Goal: Find specific page/section: Find specific page/section

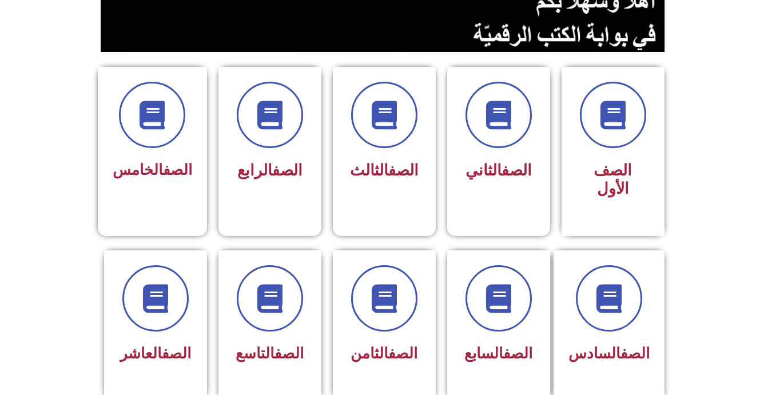
scroll to position [262, 0]
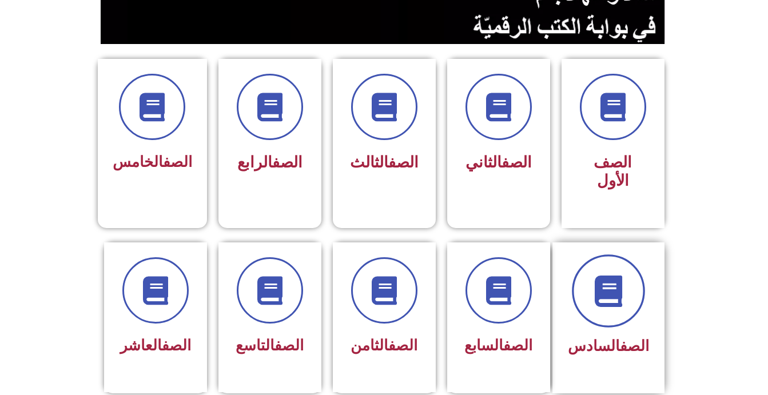
click at [639, 271] on span at bounding box center [608, 290] width 73 height 73
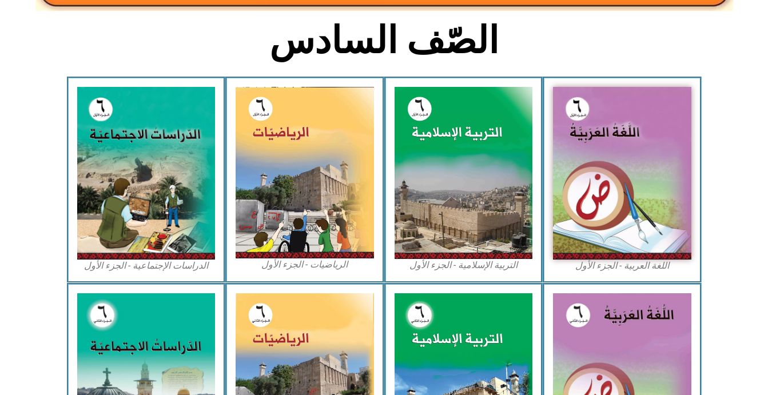
scroll to position [237, 0]
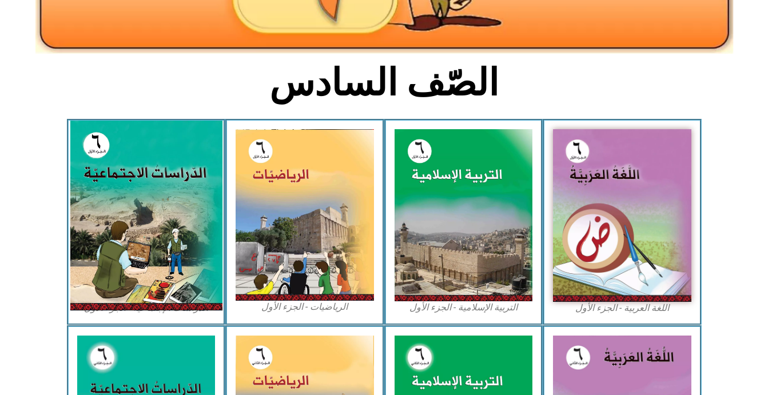
click at [179, 157] on img at bounding box center [146, 216] width 152 height 190
click at [146, 217] on img at bounding box center [146, 216] width 152 height 190
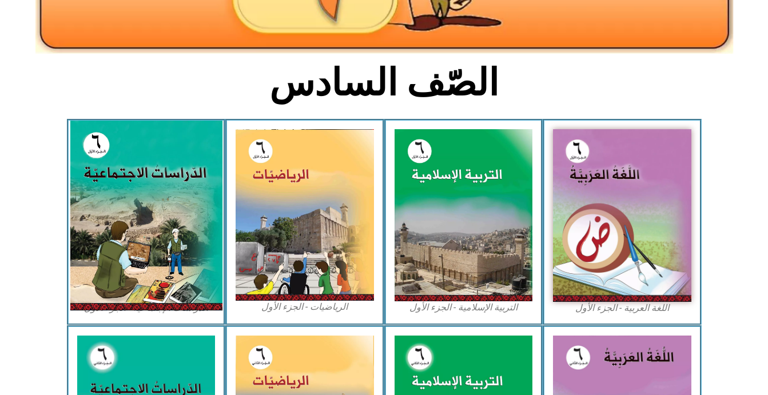
click at [146, 217] on img at bounding box center [146, 216] width 152 height 190
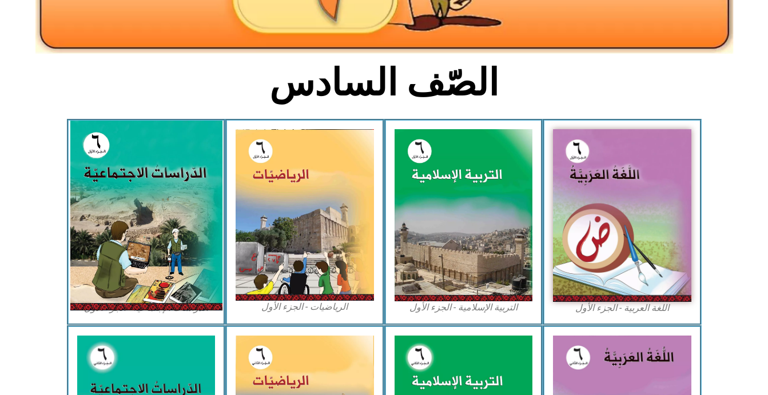
click at [122, 252] on img at bounding box center [146, 216] width 152 height 190
click at [90, 147] on img at bounding box center [146, 216] width 152 height 190
click at [149, 155] on img at bounding box center [146, 216] width 152 height 190
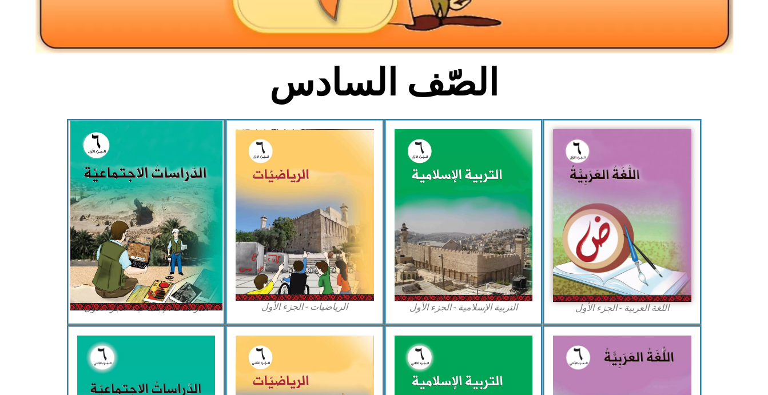
click at [149, 155] on img at bounding box center [146, 216] width 152 height 190
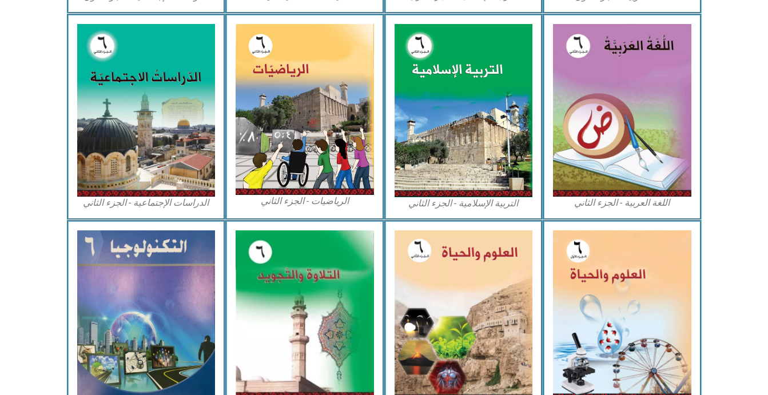
scroll to position [582, 0]
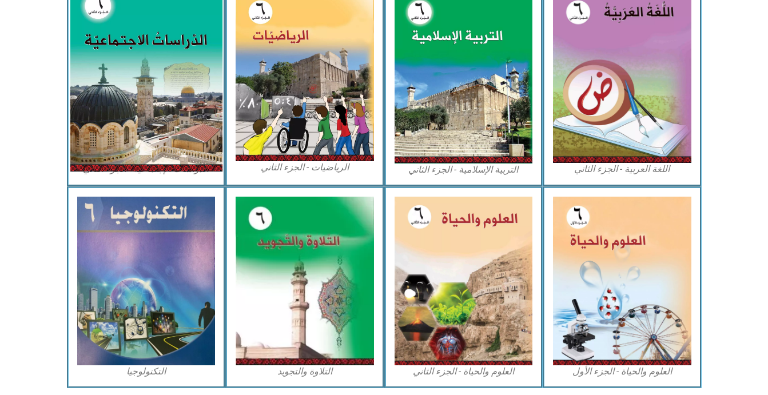
click at [135, 123] on img at bounding box center [146, 77] width 152 height 190
drag, startPoint x: 134, startPoint y: 131, endPoint x: 147, endPoint y: 98, distance: 35.3
click at [147, 98] on img at bounding box center [146, 77] width 152 height 190
click at [199, 73] on img at bounding box center [146, 77] width 152 height 190
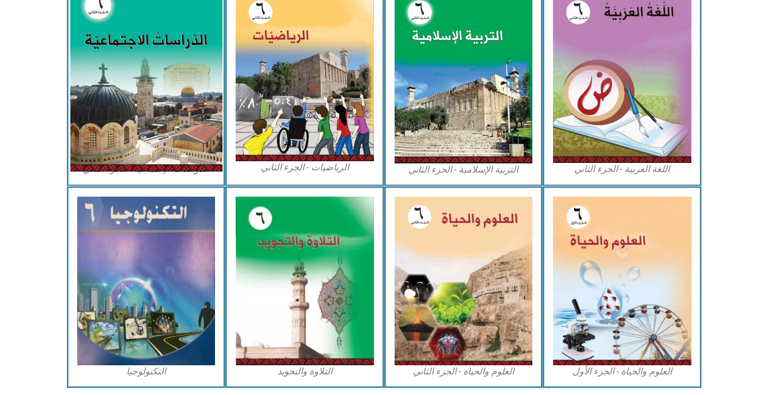
click at [199, 73] on img at bounding box center [146, 77] width 152 height 190
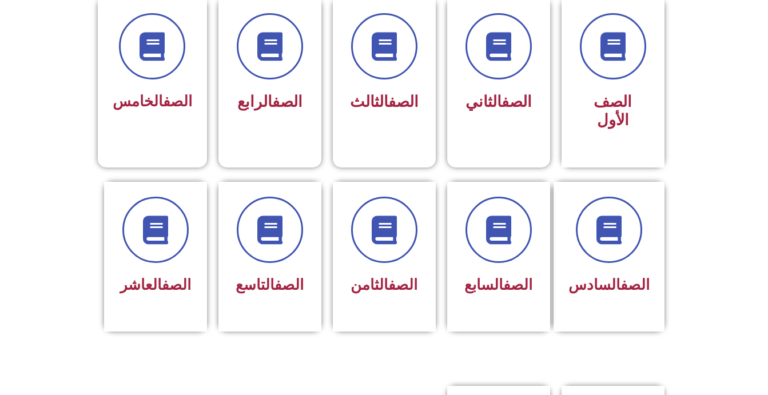
scroll to position [308, 0]
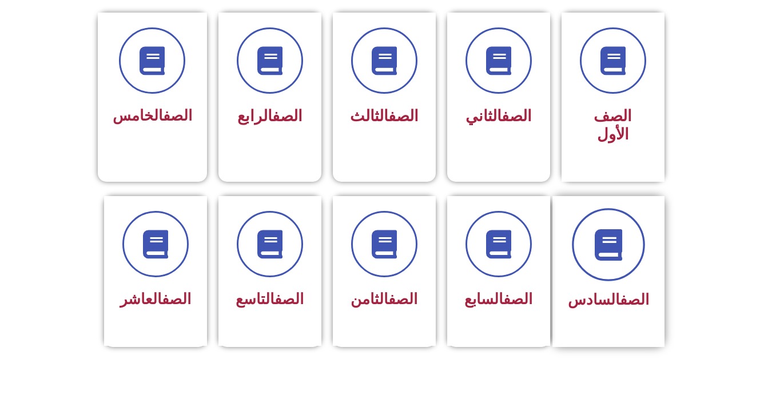
click at [622, 229] on icon at bounding box center [607, 244] width 31 height 31
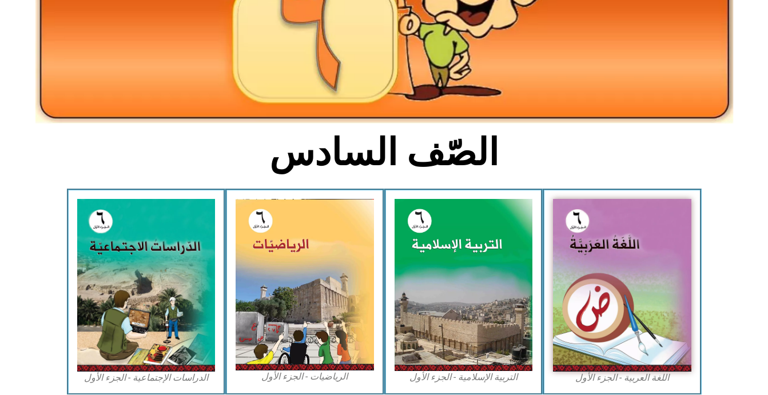
scroll to position [205, 0]
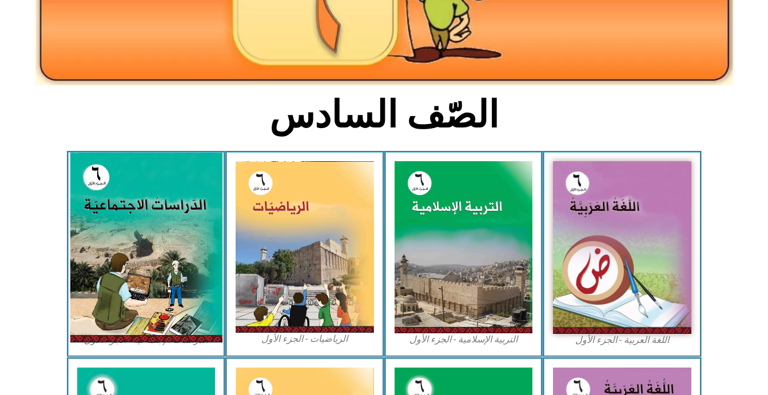
click at [184, 223] on img at bounding box center [146, 248] width 152 height 190
click at [173, 229] on img at bounding box center [146, 248] width 152 height 190
click at [173, 228] on img at bounding box center [146, 248] width 152 height 190
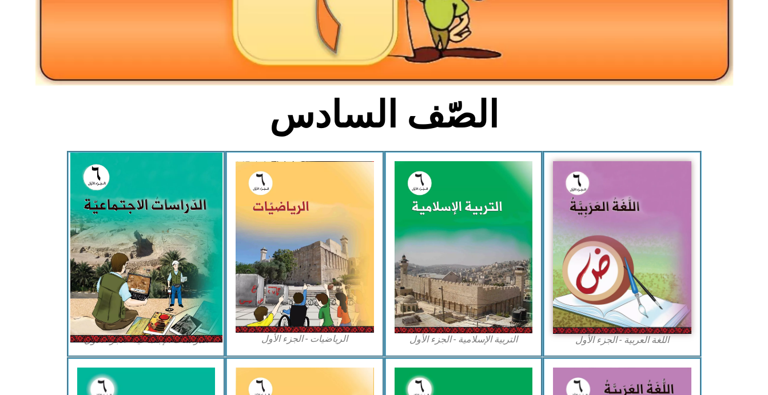
click at [170, 219] on img at bounding box center [146, 248] width 152 height 190
click at [171, 221] on img at bounding box center [146, 248] width 152 height 190
click at [124, 239] on img at bounding box center [146, 248] width 152 height 190
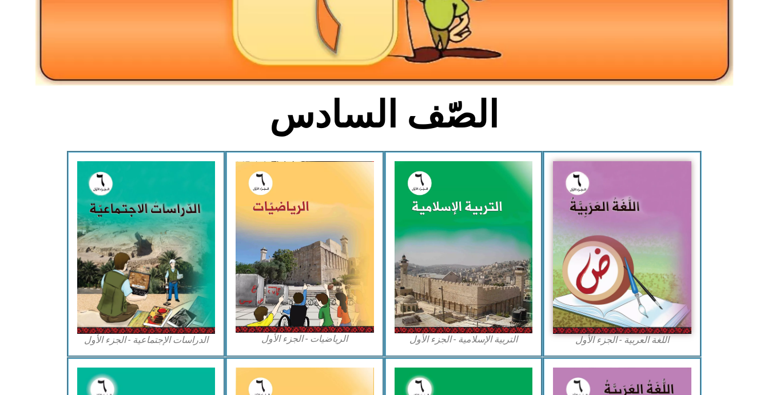
drag, startPoint x: 124, startPoint y: 239, endPoint x: 331, endPoint y: 131, distance: 233.4
click at [331, 131] on div "الصّف السادس اللغة العربية - الجزء الأول​ التربية الإسلامية - الجزء الأول الريا…" at bounding box center [384, 332] width 768 height 867
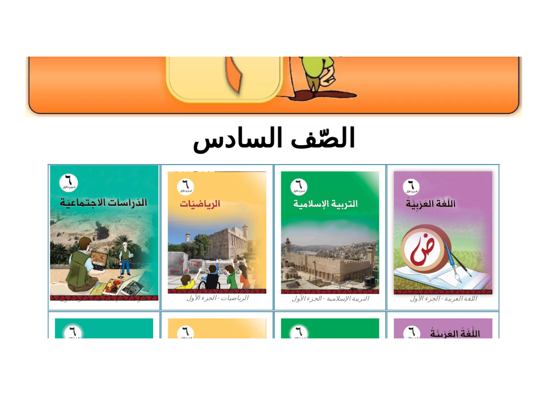
scroll to position [178, 0]
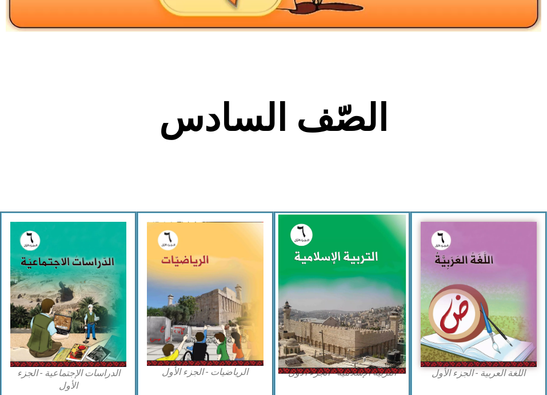
drag, startPoint x: 167, startPoint y: 314, endPoint x: 369, endPoint y: 270, distance: 206.5
